Goal: Task Accomplishment & Management: Manage account settings

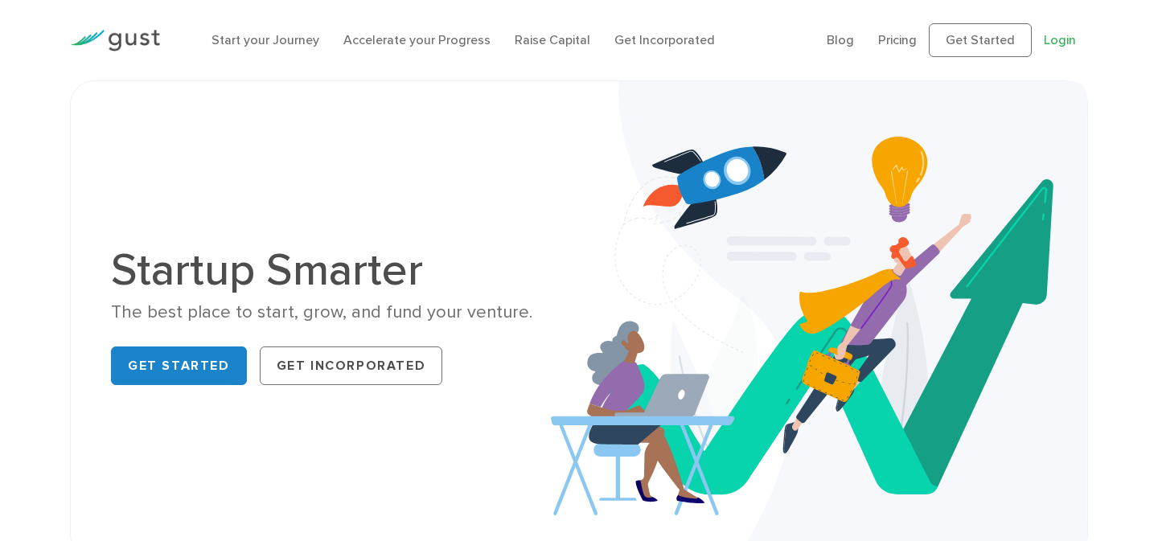
click at [1066, 43] on link "Login" at bounding box center [1060, 39] width 32 height 15
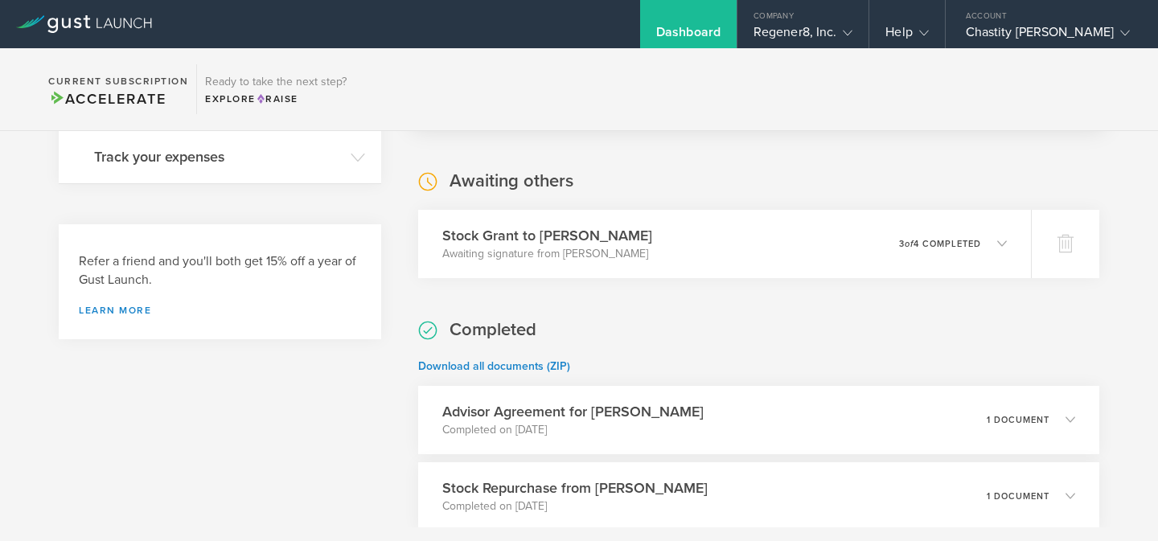
scroll to position [486, 0]
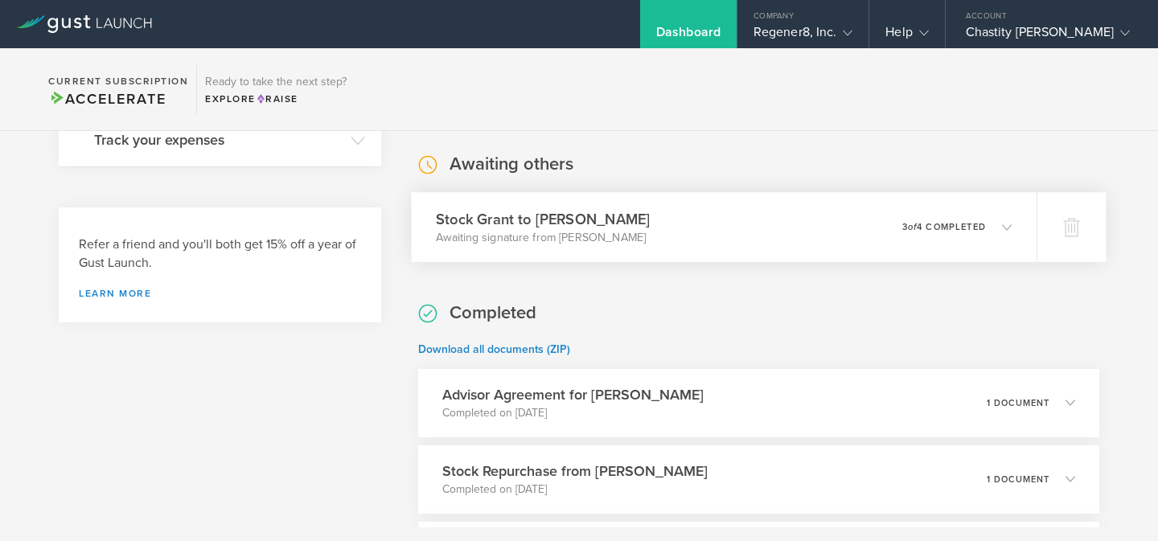
click at [890, 232] on div "Stock Grant to Malik McCray Awaiting signature from Malik McCray 0 undeliverabl…" at bounding box center [724, 227] width 626 height 70
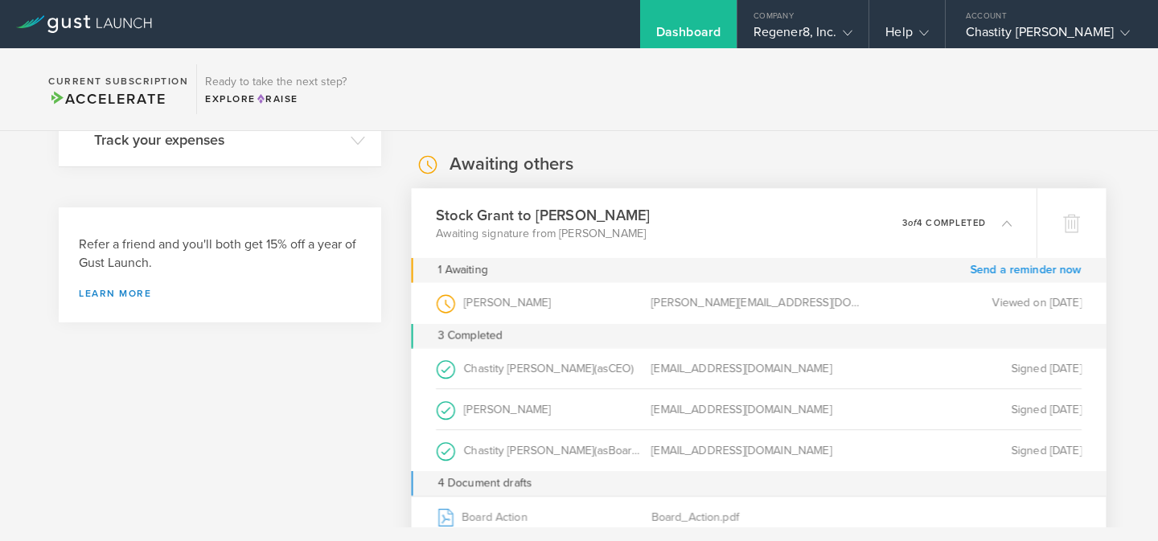
click at [1009, 270] on link "Send a reminder now" at bounding box center [1026, 269] width 112 height 25
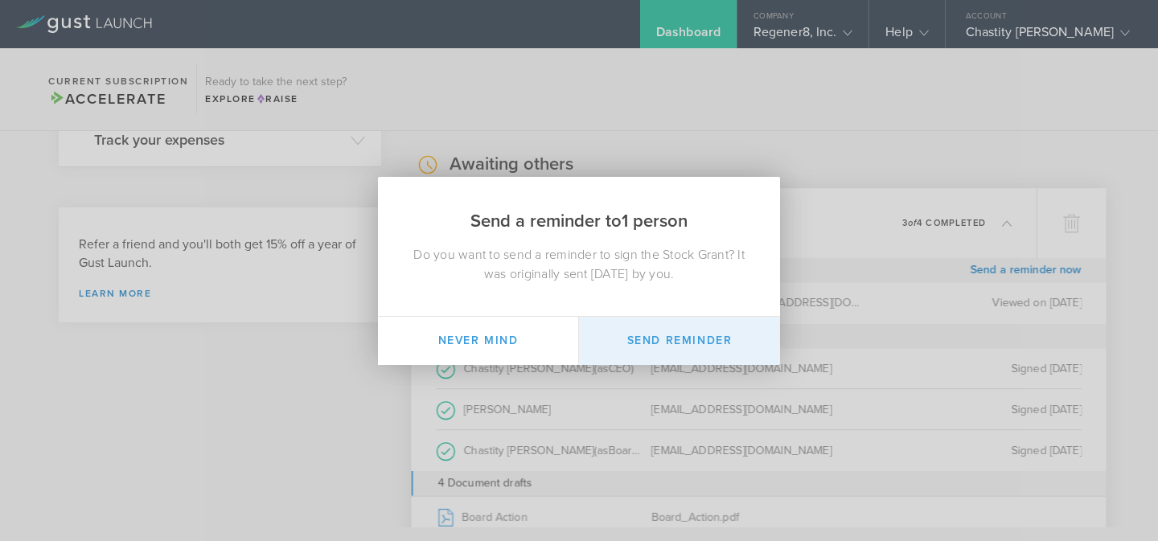
click at [667, 342] on button "Send Reminder" at bounding box center [679, 341] width 201 height 48
